Goal: Information Seeking & Learning: Learn about a topic

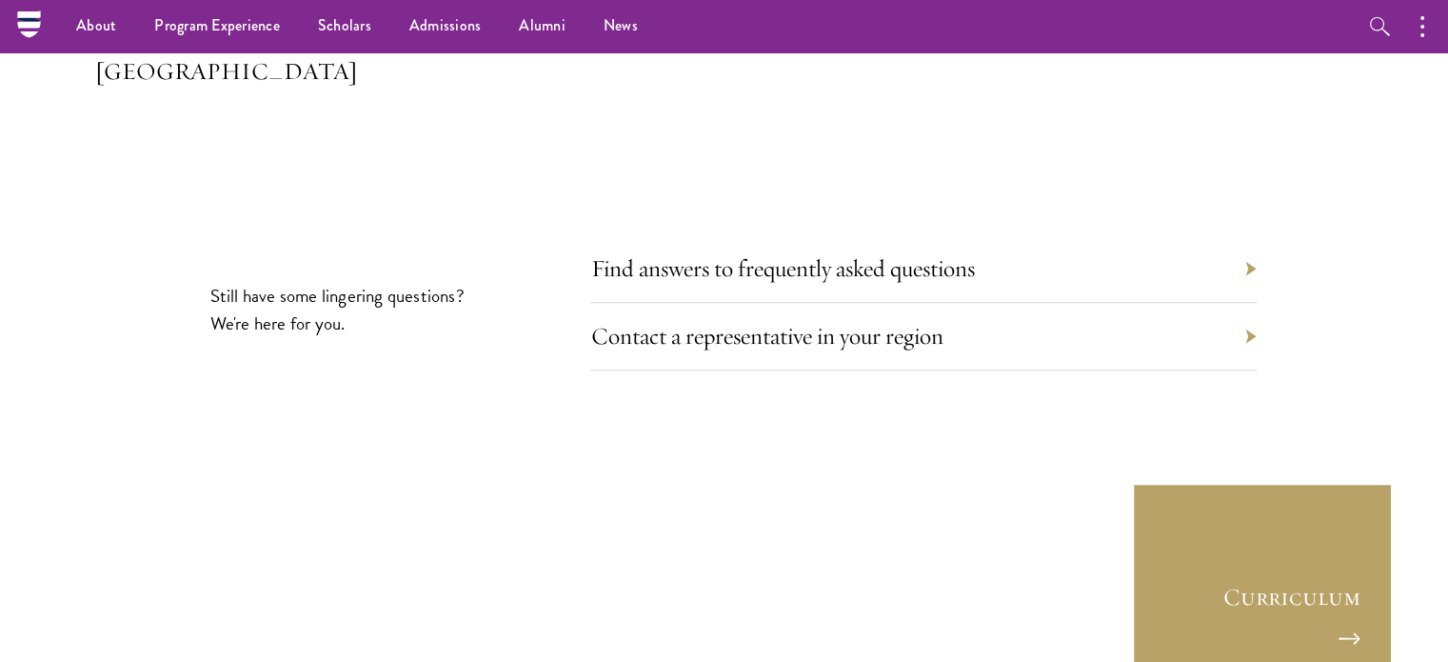
scroll to position [8842, 0]
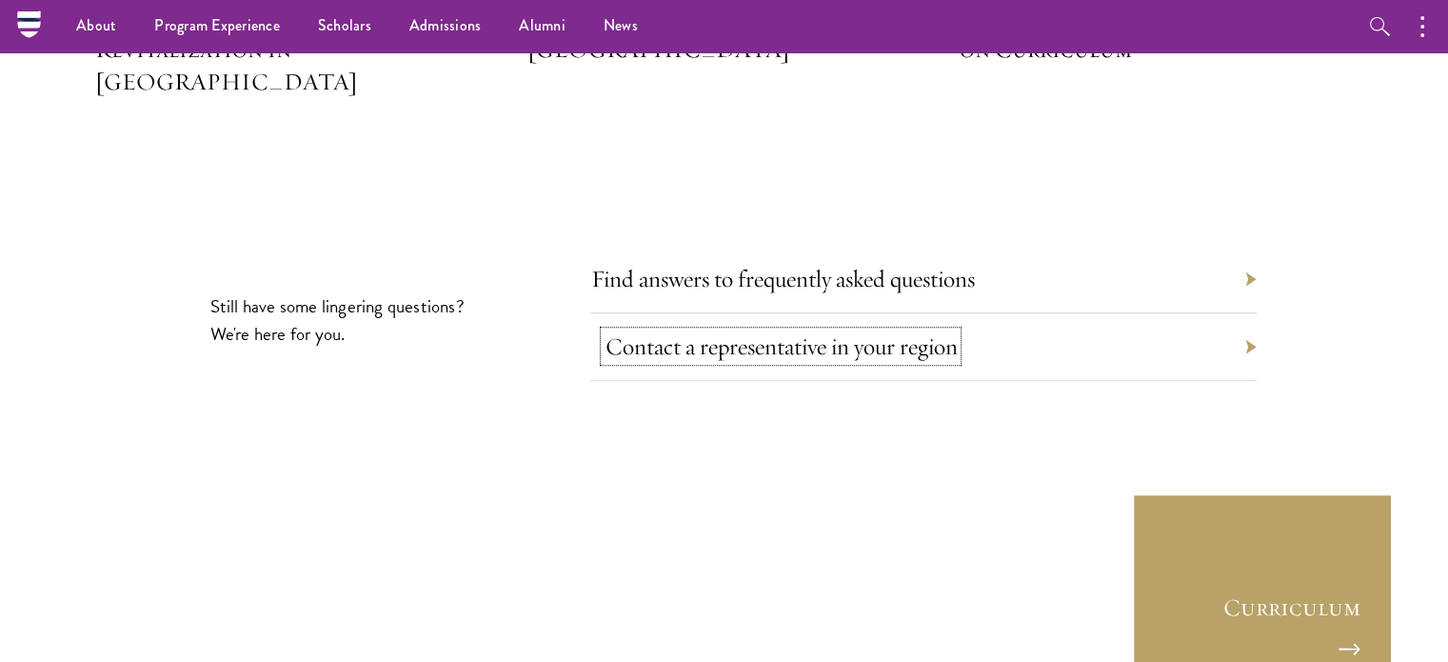
click at [904, 331] on link "Contact a representative in your region" at bounding box center [781, 346] width 352 height 30
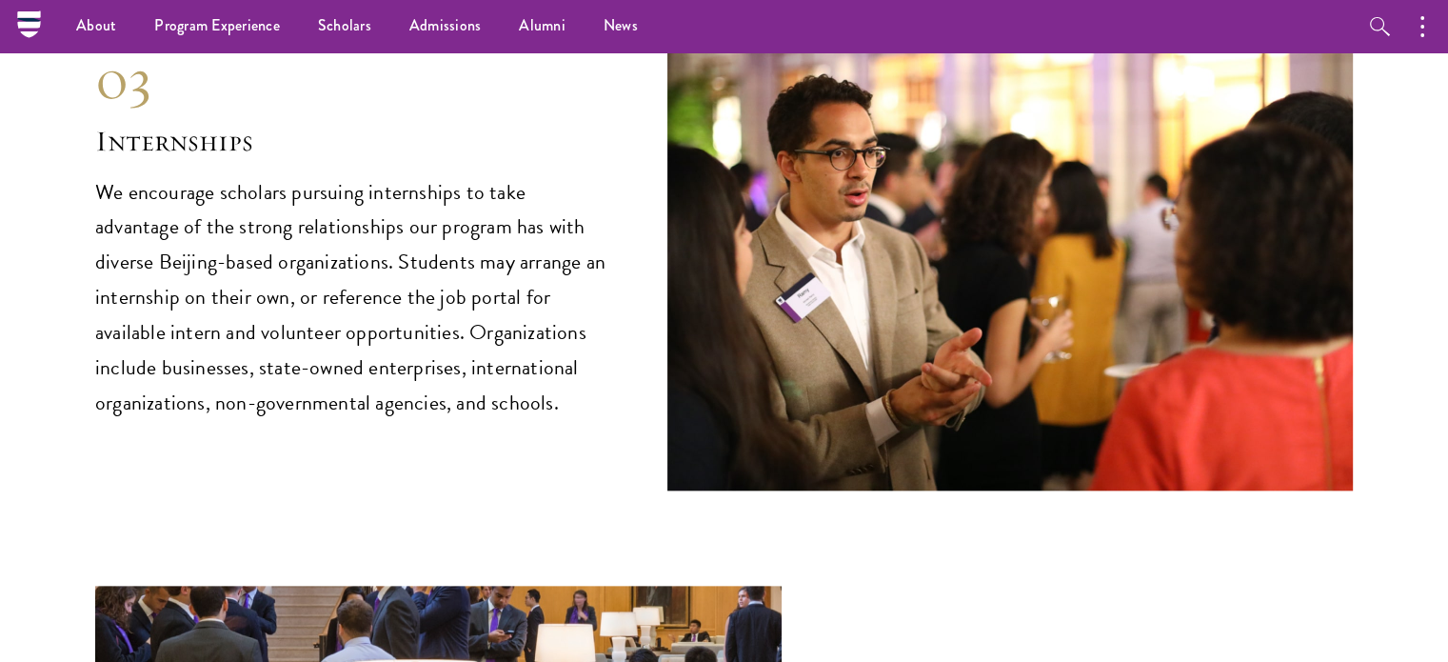
scroll to position [8960, 0]
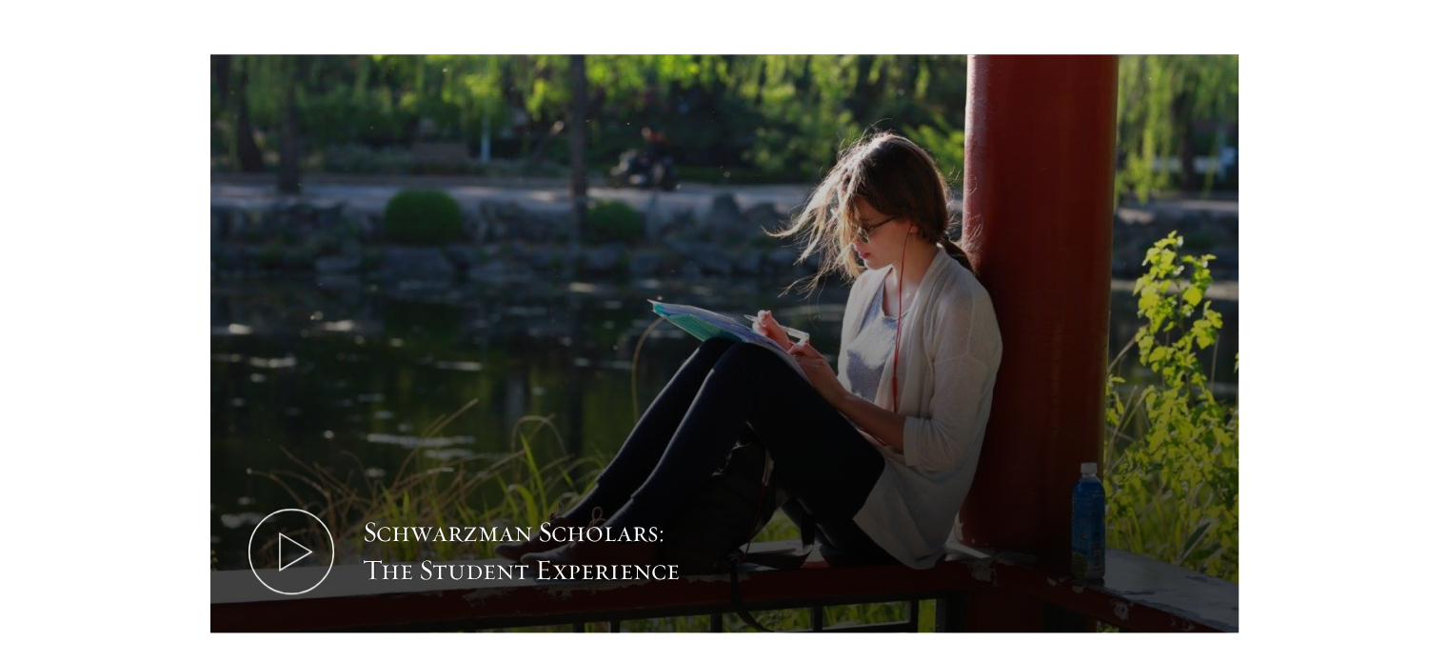
scroll to position [1085, 0]
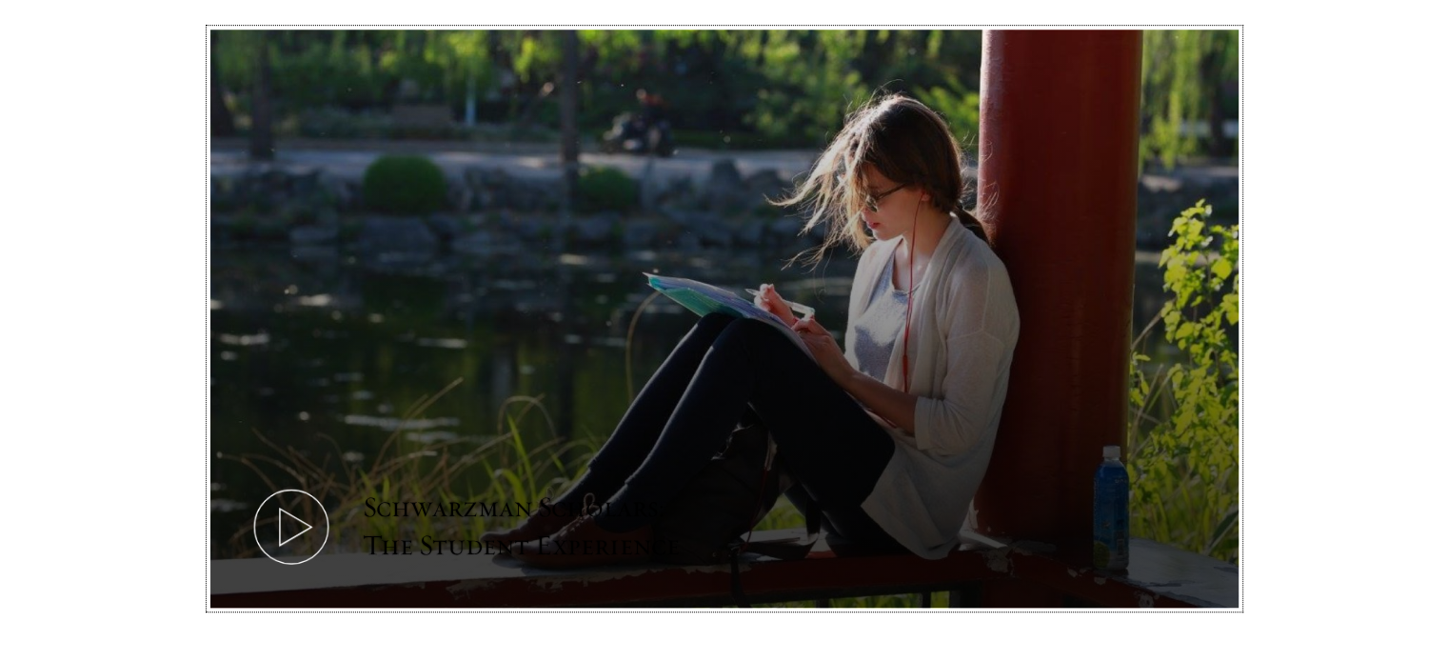
click at [307, 489] on icon at bounding box center [291, 527] width 86 height 86
click at [316, 491] on icon at bounding box center [291, 527] width 86 height 86
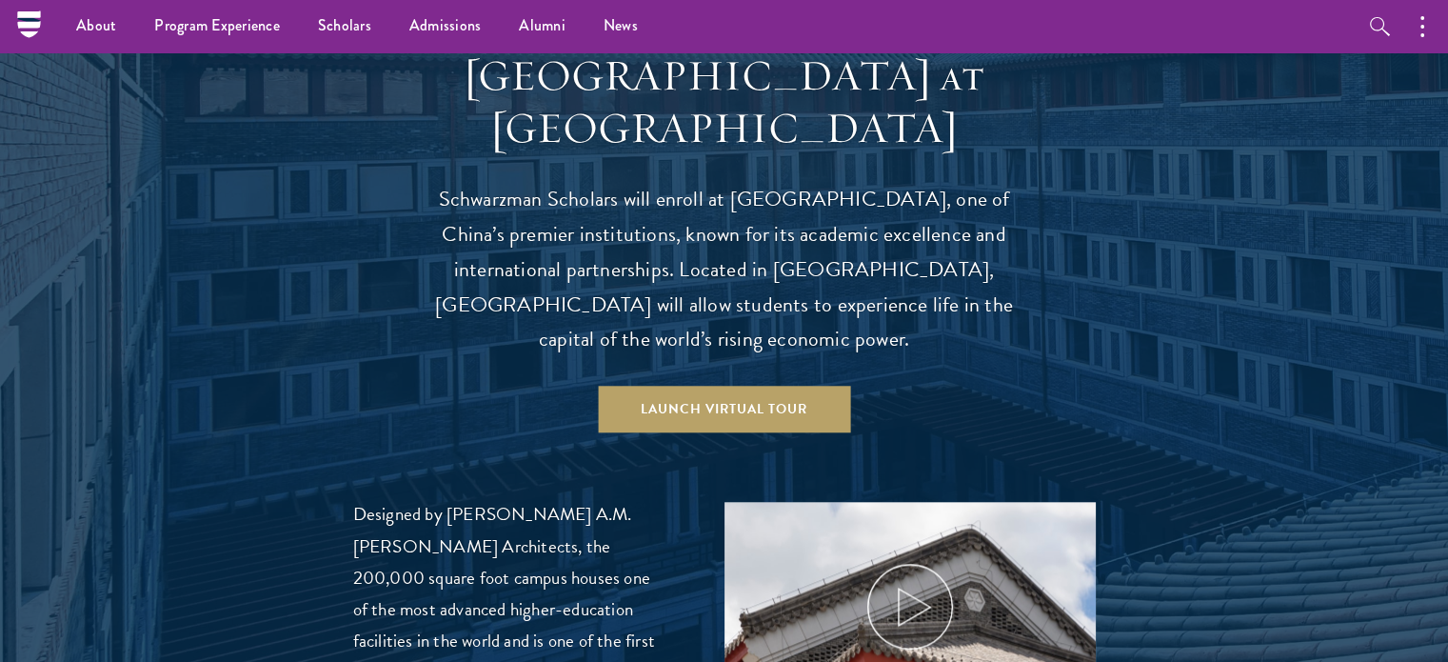
scroll to position [1854, 0]
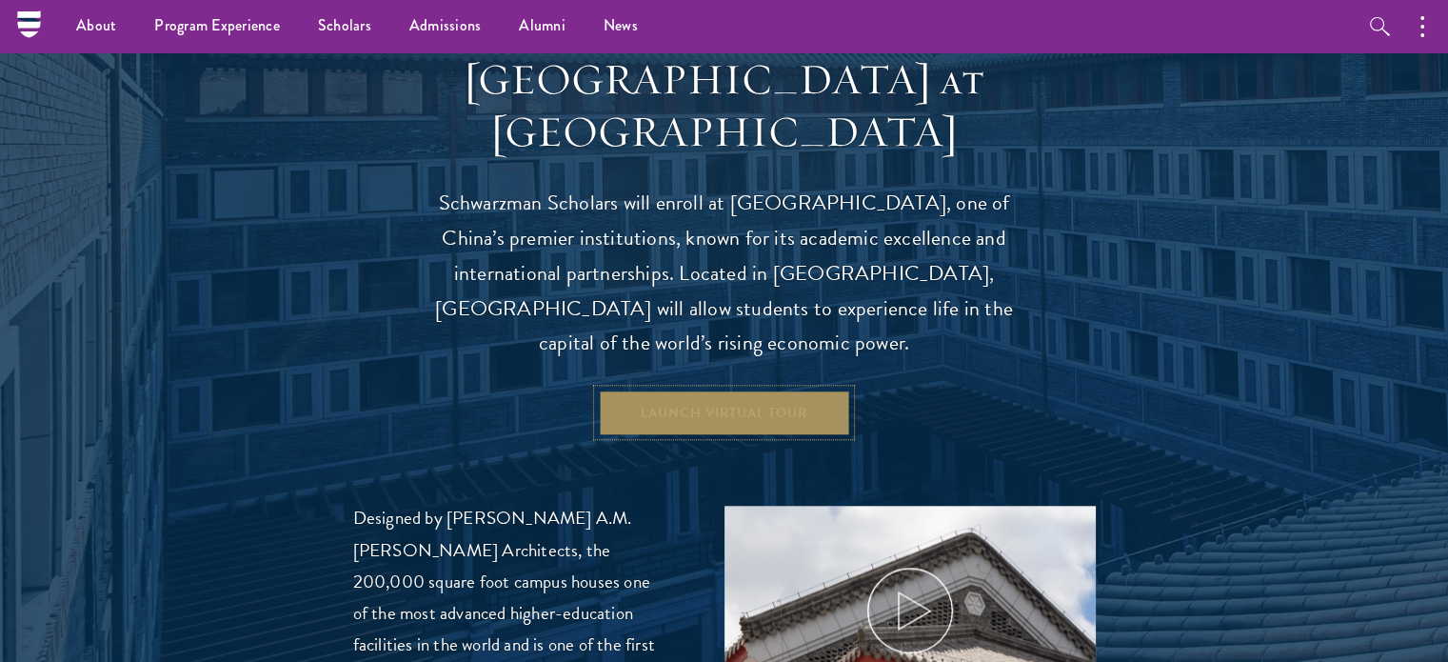
click at [659, 389] on link "Launch Virtual Tour" at bounding box center [724, 412] width 252 height 46
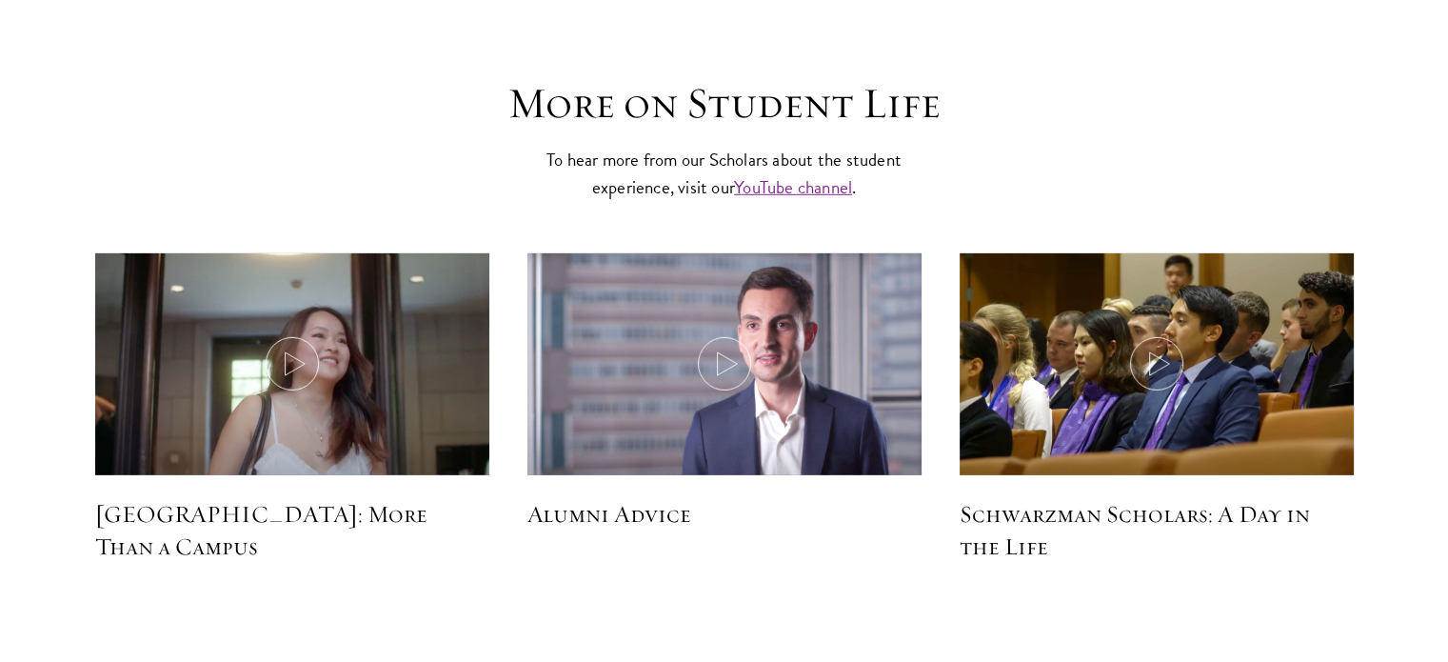
scroll to position [5601, 0]
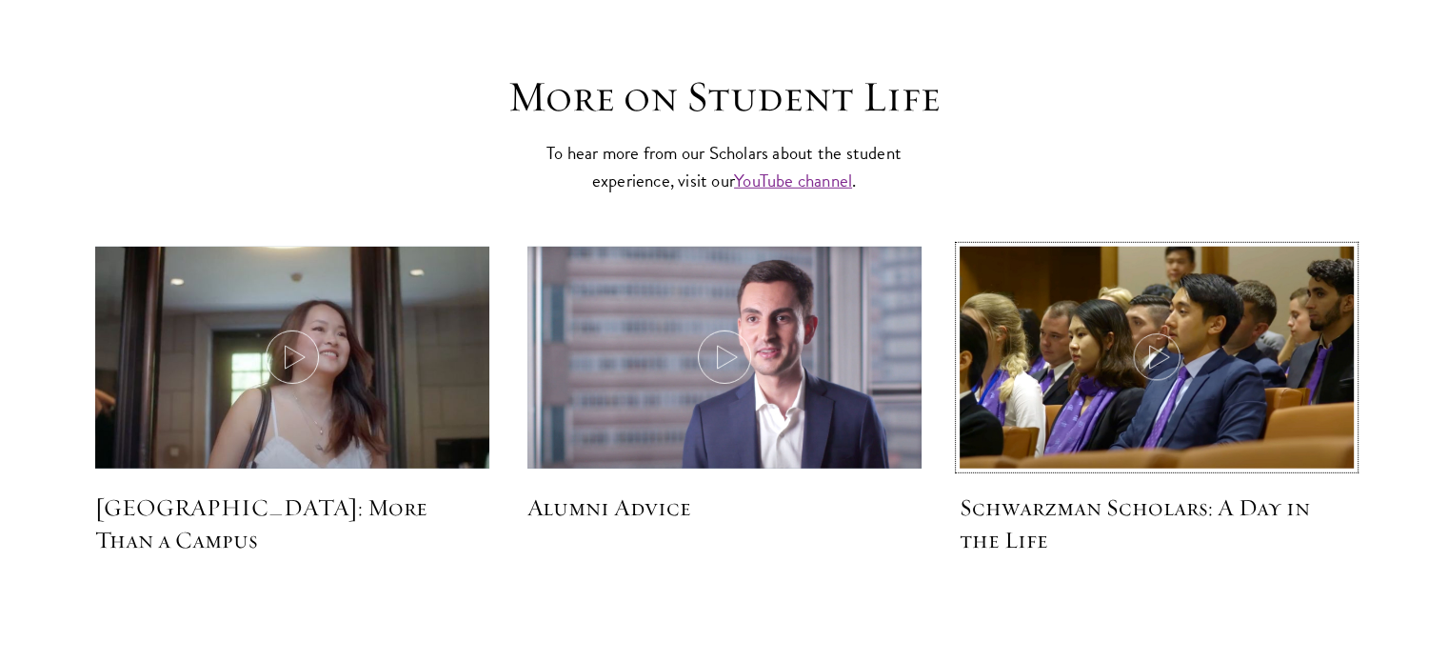
click at [1174, 330] on icon at bounding box center [1156, 356] width 53 height 53
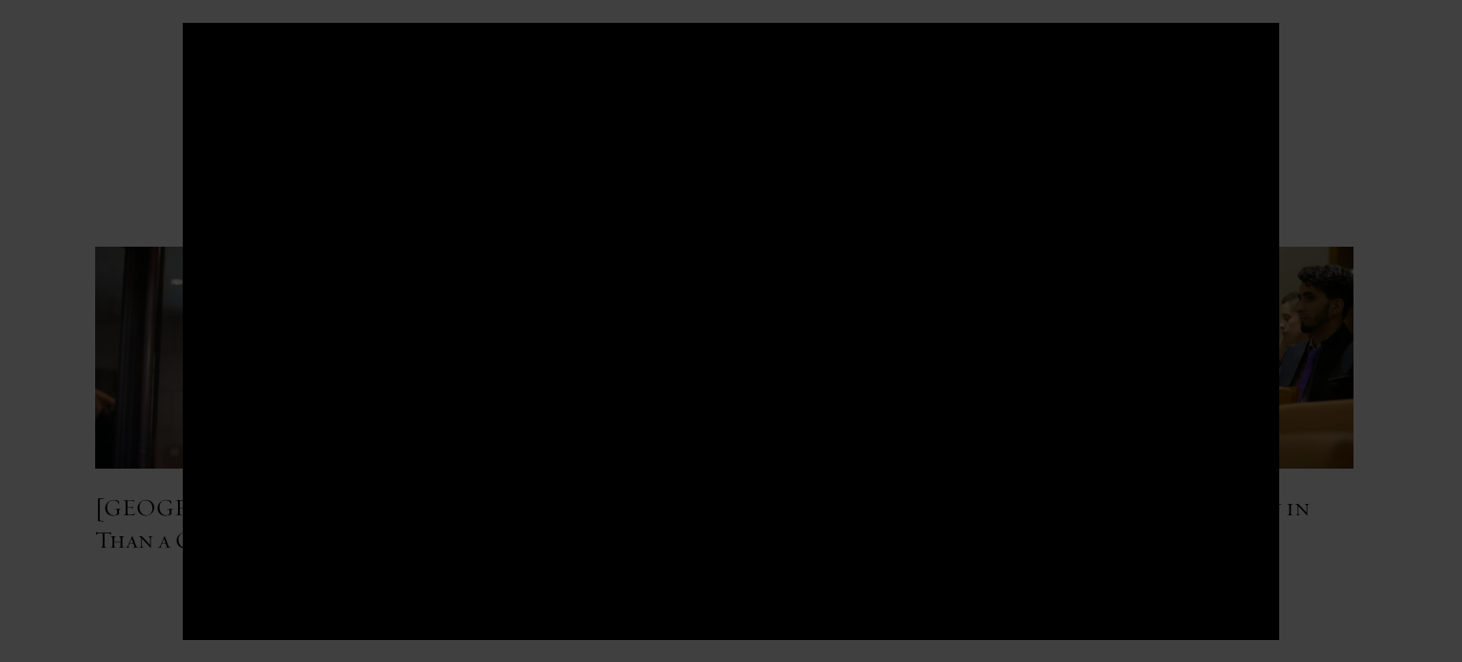
click at [0, 212] on div at bounding box center [731, 331] width 1462 height 662
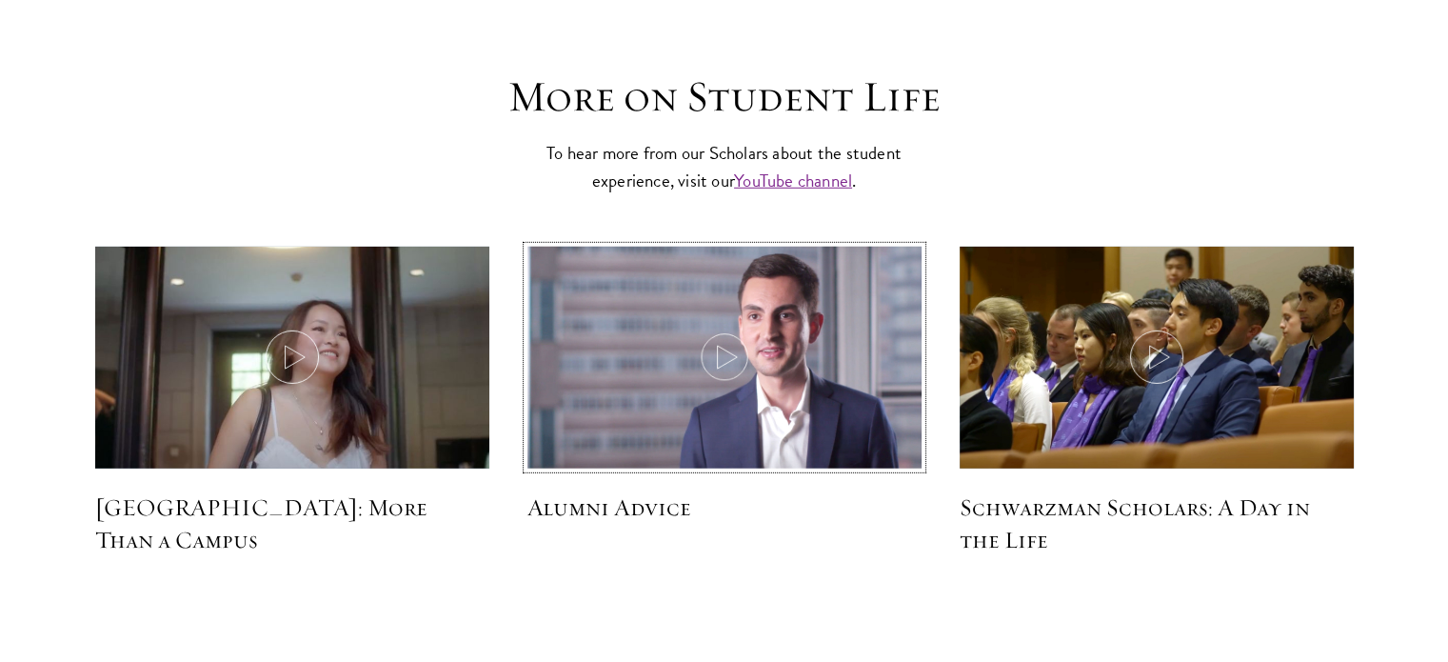
click at [716, 330] on icon at bounding box center [724, 356] width 53 height 53
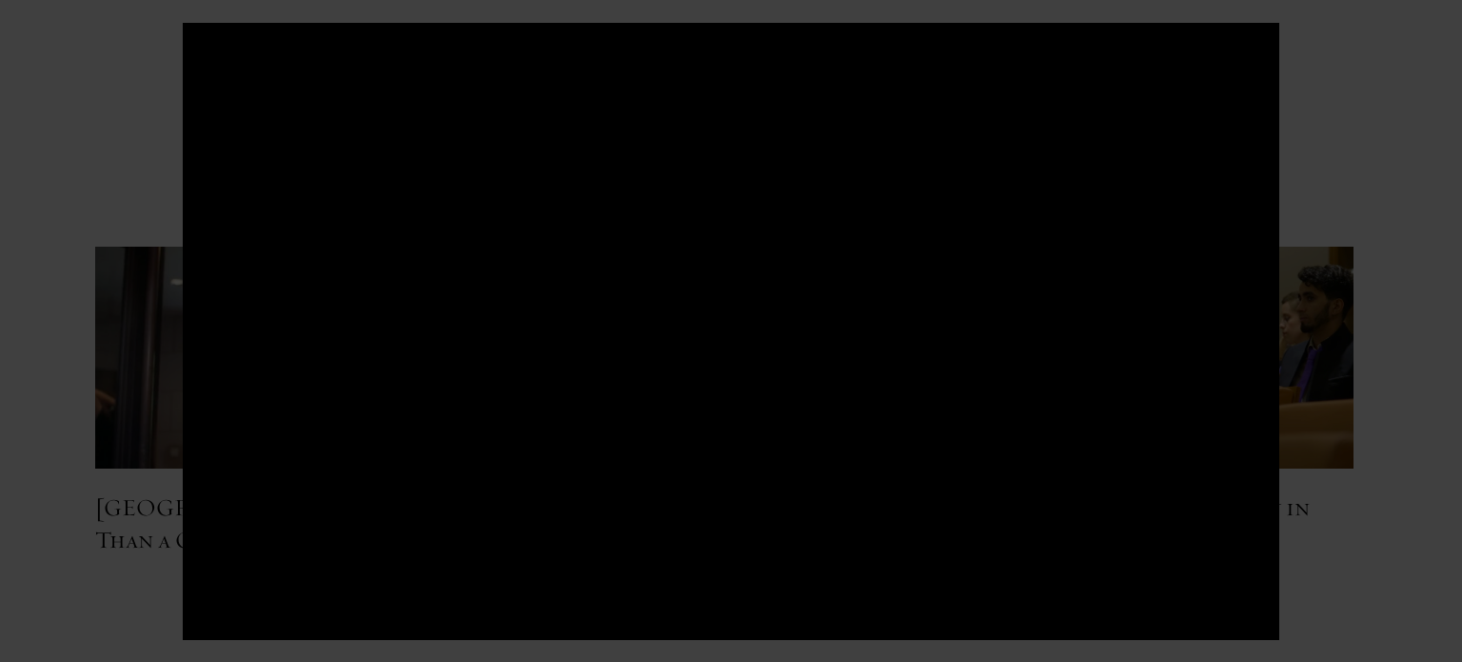
click at [85, 357] on div at bounding box center [731, 331] width 1462 height 662
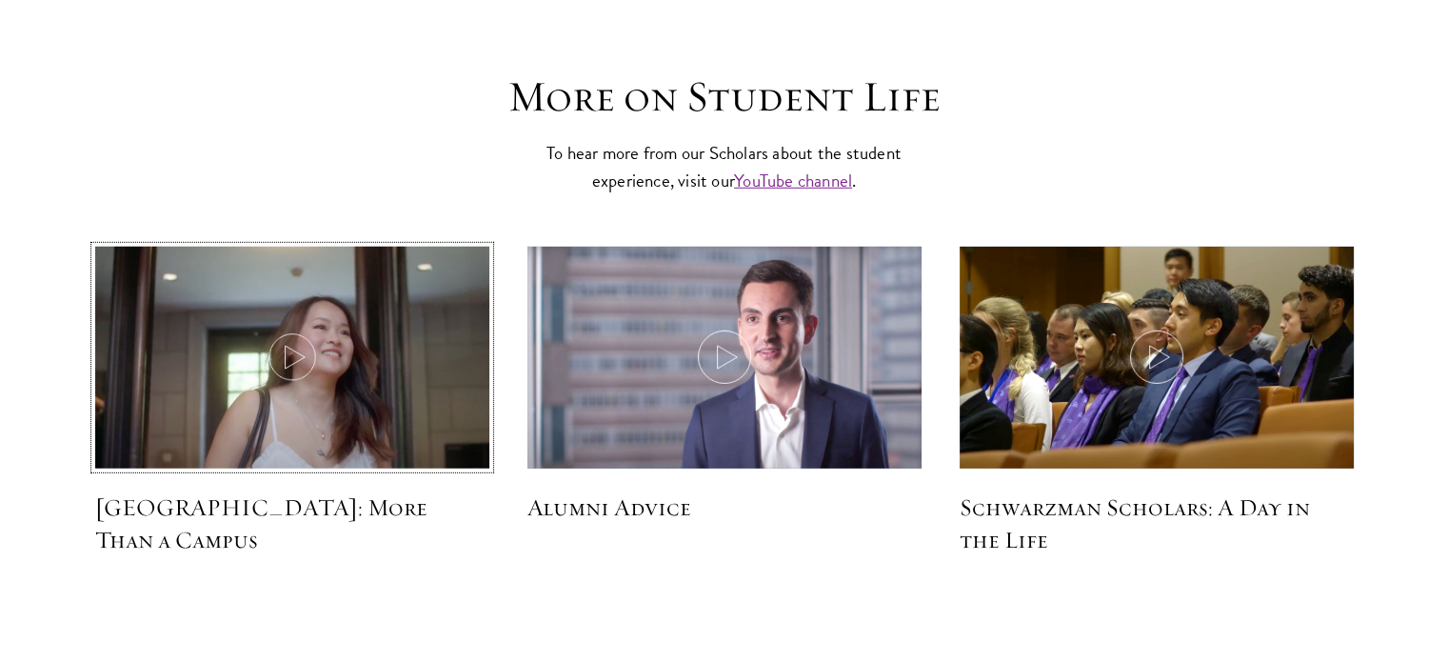
click at [286, 346] on use at bounding box center [295, 357] width 20 height 23
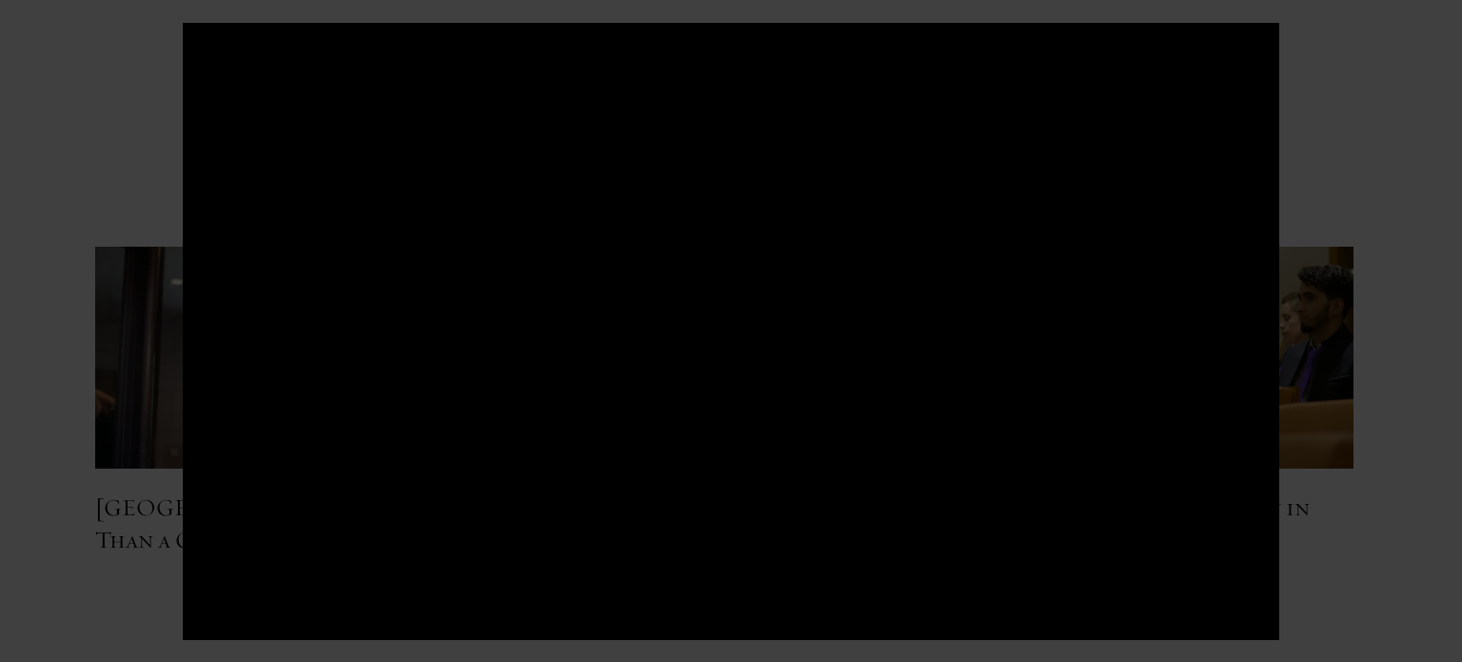
click at [94, 284] on div at bounding box center [731, 331] width 1462 height 662
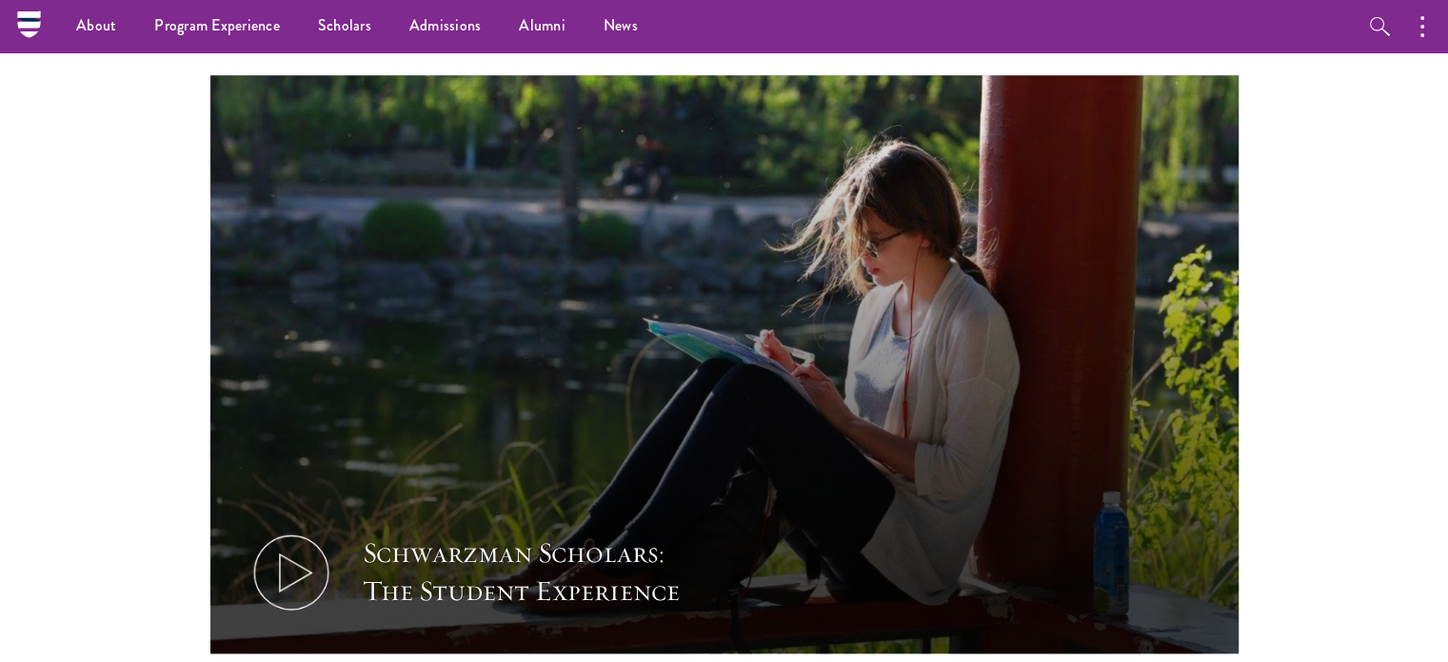
scroll to position [1021, 0]
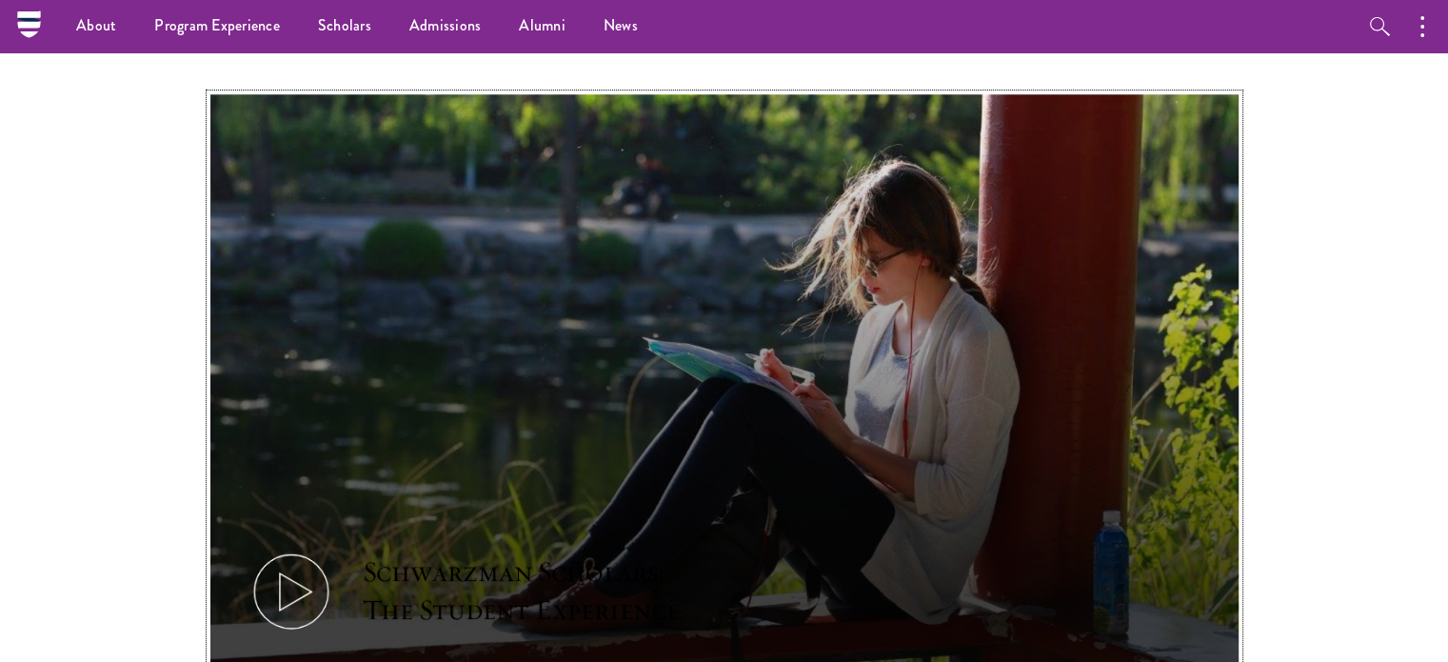
click at [286, 560] on icon at bounding box center [291, 591] width 86 height 86
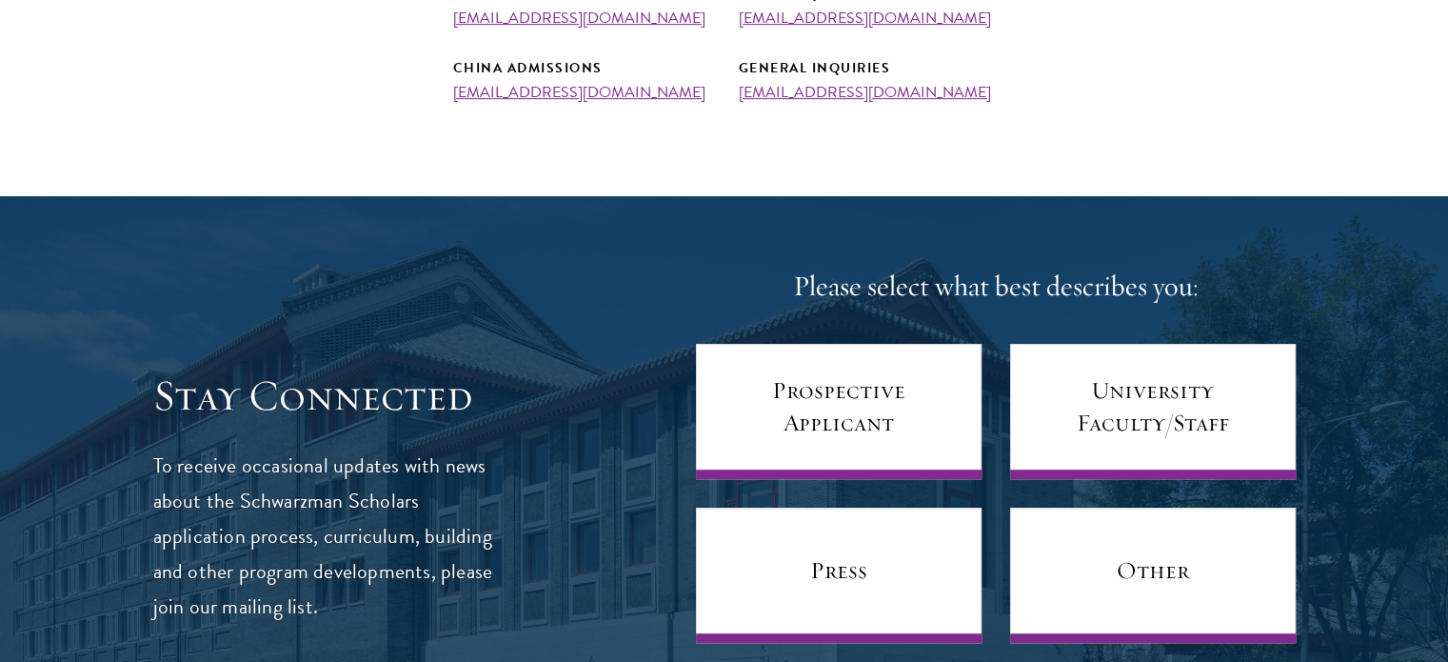
scroll to position [952, 0]
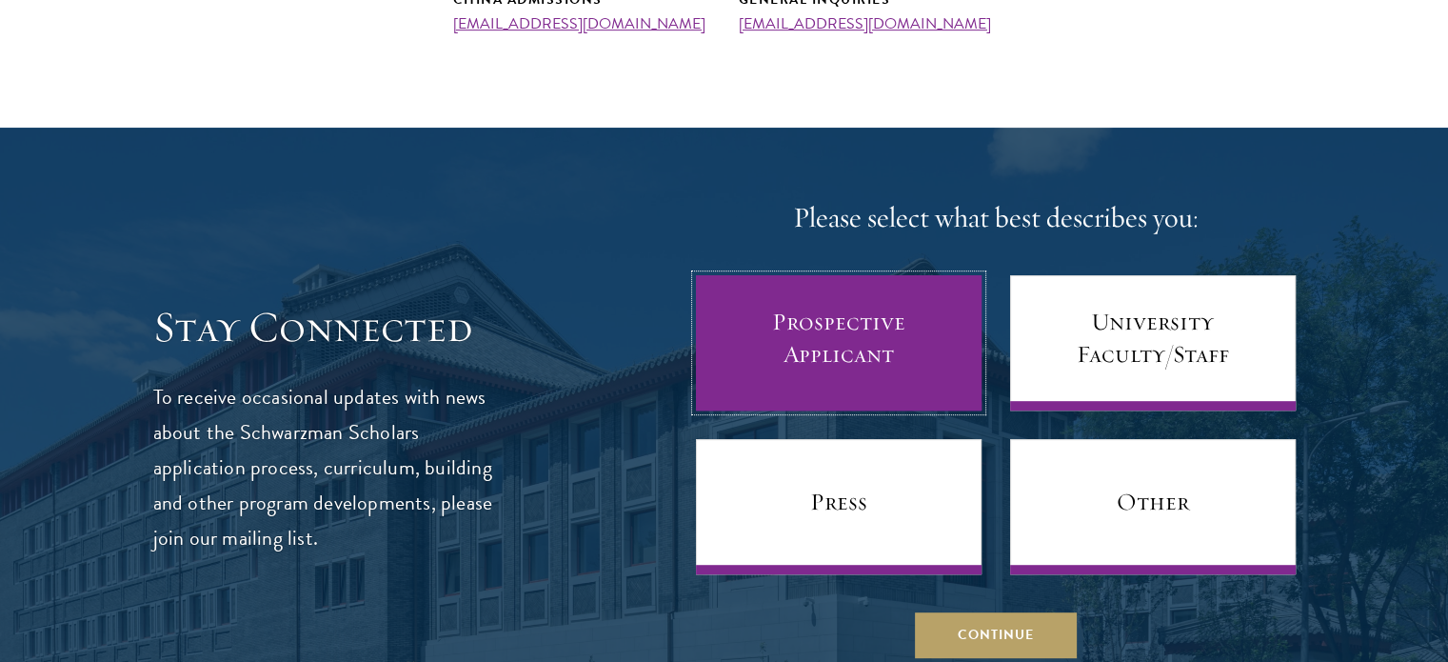
click at [762, 317] on link "Prospective Applicant" at bounding box center [839, 342] width 286 height 135
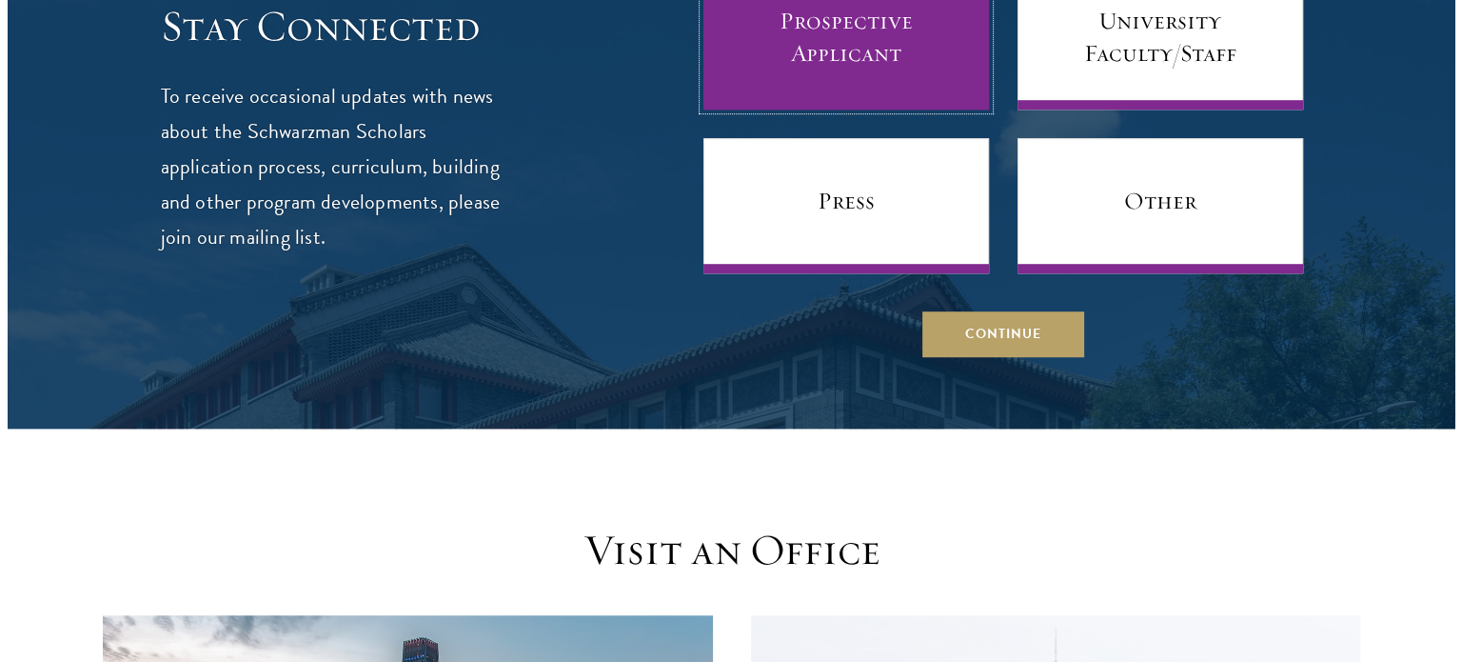
scroll to position [1253, 0]
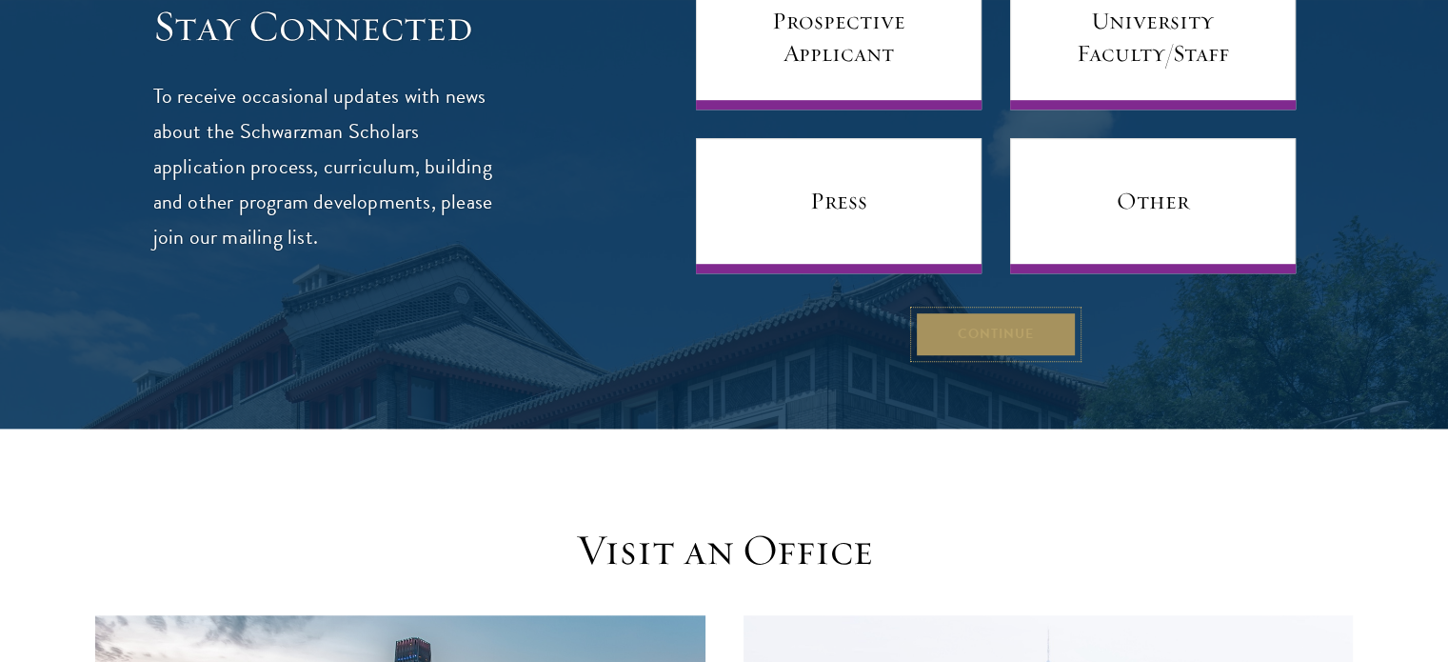
click at [952, 345] on button "Continue" at bounding box center [996, 334] width 162 height 46
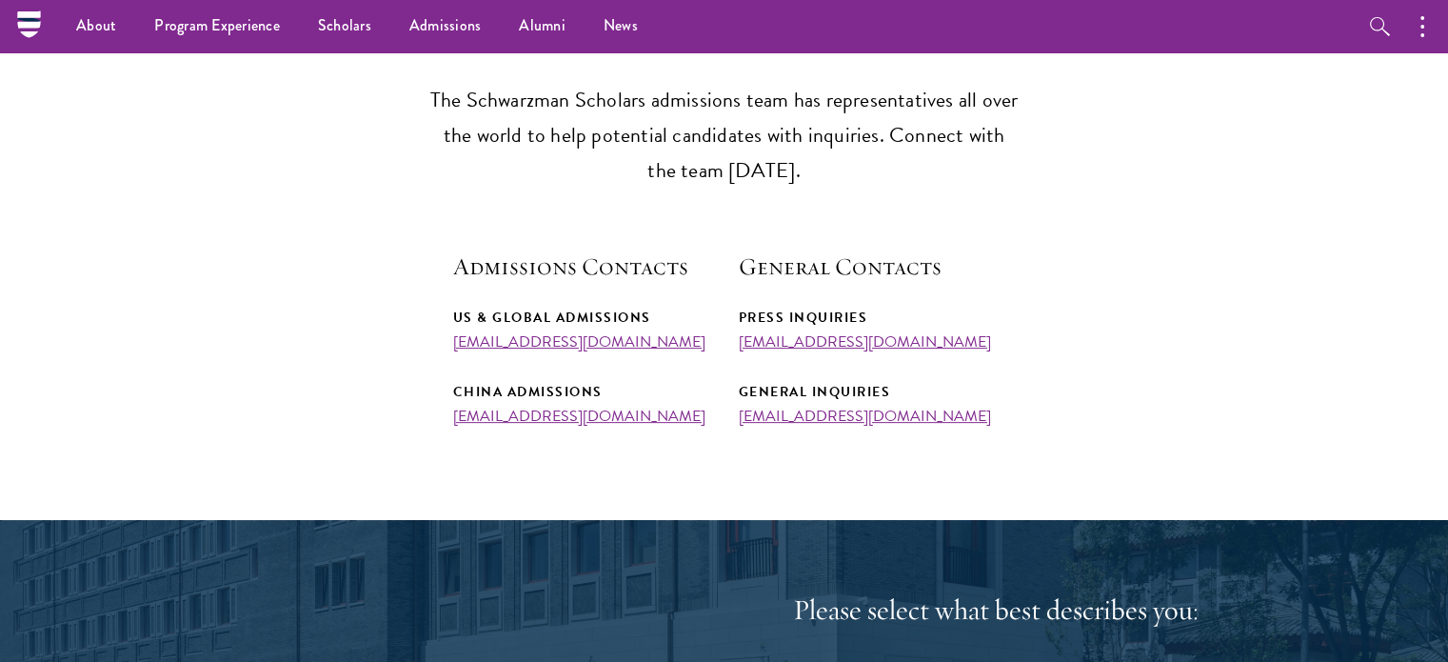
scroll to position [0, 0]
